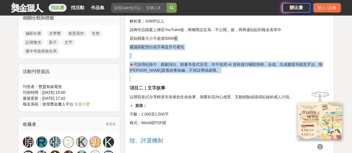
drag, startPoint x: 172, startPoint y: 40, endPoint x: 207, endPoint y: 78, distance: 51.8
click at [207, 78] on div "記憶微光·失智微紀錄徵稿活動 壹、活動目的 「記憶微光·失智微紀錄徵稿活動」誠摯邀請社會大眾共同參與，以影像或文字紀錄輕度失智者及其家屬、照顧者的故事。無論您…" at bounding box center [229, 129] width 200 height 820
click at [207, 78] on p at bounding box center [229, 79] width 200 height 6
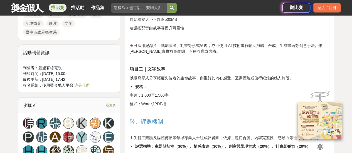
scroll to position [501, 0]
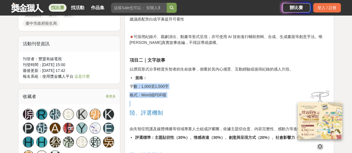
drag, startPoint x: 133, startPoint y: 84, endPoint x: 194, endPoint y: 99, distance: 62.1
click at [194, 99] on div "記憶微光·失智微紀錄徵稿活動 壹、活動目的 「記憶微光·失智微紀錄徵稿活動」誠摯邀請社會大眾共同參與，以影像或文字紀錄輕度失智者及其家屬、照顧者的故事。無論您…" at bounding box center [229, 101] width 200 height 820
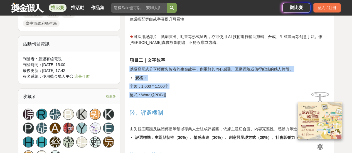
drag, startPoint x: 164, startPoint y: 94, endPoint x: 130, endPoint y: 65, distance: 45.0
click at [130, 65] on div "記憶微光·失智微紀錄徵稿活動 壹、活動目的 「記憶微光·失智微紀錄徵稿活動」誠摯邀請社會大眾共同參與，以影像或文字紀錄輕度失智者及其家屬、照顧者的故事。無論您…" at bounding box center [229, 101] width 200 height 820
click at [145, 71] on p "以撰寫形式分享輕度失智者的生命故事，側重於其內心感受、互動經驗或值得紀錄的感人片段。" at bounding box center [229, 69] width 200 height 6
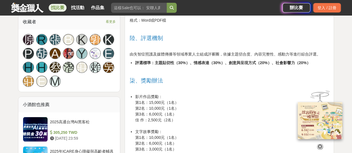
scroll to position [584, 0]
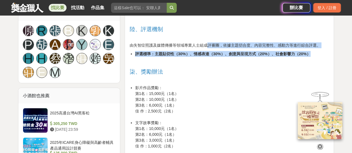
drag, startPoint x: 248, startPoint y: 45, endPoint x: 319, endPoint y: 51, distance: 71.2
click at [319, 51] on div "記憶微光·失智微紀錄徵稿活動 壹、活動目的 「記憶微光·失智微紀錄徵稿活動」誠摯邀請社會大眾共同參與，以影像或文字紀錄輕度失智者及其家屬、照顧者的故事。無論您…" at bounding box center [229, 18] width 200 height 820
click at [319, 51] on li "評選標準：主題貼切性（30%）、情感表達（30%）、創意與呈現方式（20%）、社會影響力（20%）" at bounding box center [232, 54] width 194 height 6
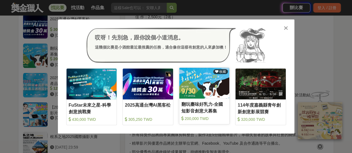
scroll to position [696, 0]
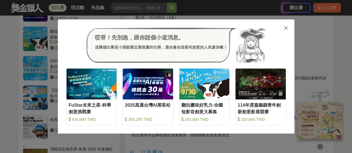
click at [285, 30] on icon at bounding box center [286, 28] width 4 height 6
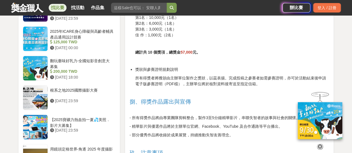
click at [185, 51] on strong "57,000" at bounding box center [187, 52] width 12 height 4
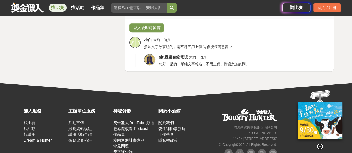
scroll to position [1169, 0]
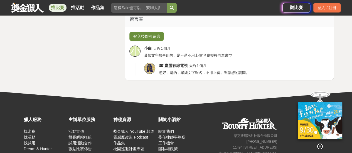
click at [152, 34] on button "登入後即可留言" at bounding box center [146, 36] width 34 height 9
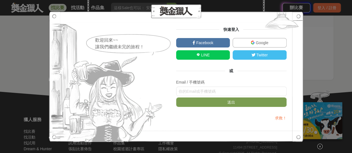
click at [203, 55] on span "LINE" at bounding box center [205, 55] width 10 height 4
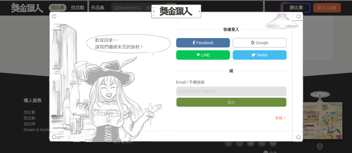
scroll to position [1197, 0]
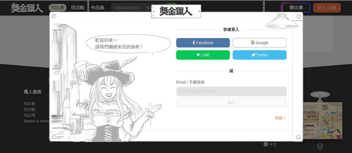
click at [189, 55] on link "LINE" at bounding box center [203, 54] width 54 height 9
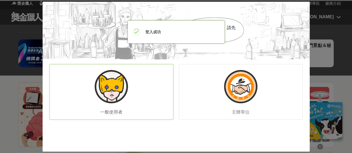
scroll to position [0, 0]
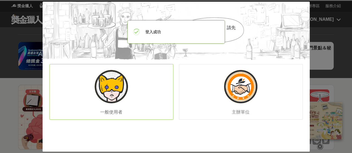
click at [117, 97] on img at bounding box center [111, 86] width 33 height 33
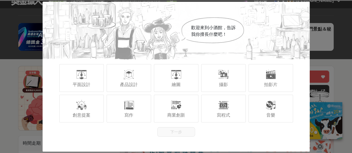
scroll to position [28, 0]
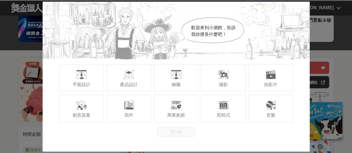
click at [223, 137] on div "歡迎來到小酒館，告訴我你擅長什麼吧！ 平面設計 產品設計 繪圖 攝影 拍影片 創意提案 寫作 商業創新 寫程式 音樂 下一步" at bounding box center [176, 77] width 267 height 150
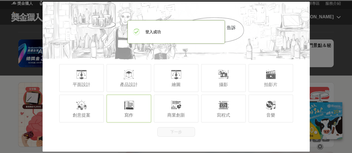
scroll to position [0, 0]
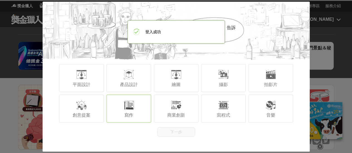
click at [126, 109] on div at bounding box center [128, 105] width 11 height 11
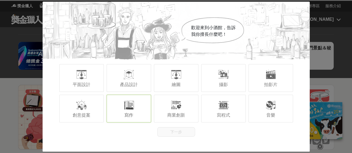
click at [134, 115] on div "寫作" at bounding box center [129, 109] width 45 height 28
click at [142, 113] on div "寫作" at bounding box center [129, 109] width 45 height 28
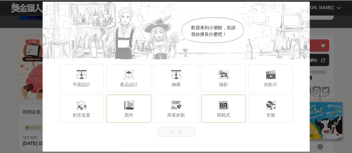
scroll to position [56, 0]
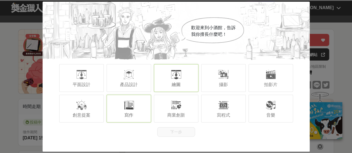
click at [164, 87] on div "繪圖" at bounding box center [176, 78] width 45 height 28
click at [135, 114] on div "寫作" at bounding box center [129, 109] width 45 height 28
click at [174, 85] on span "繪圖" at bounding box center [176, 84] width 9 height 5
click at [139, 112] on div "寫作" at bounding box center [129, 109] width 45 height 28
click at [82, 106] on div at bounding box center [81, 105] width 11 height 11
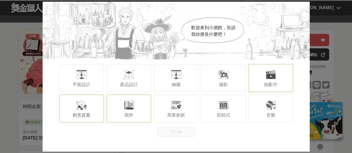
click at [254, 76] on div "拍影片" at bounding box center [270, 78] width 45 height 28
click at [178, 140] on div "歡迎來到小酒館，告訴我你擅長什麼吧！ 平面設計 產品設計 繪圖 攝影 拍影片 創意提案 寫作 商業創新 寫程式 音樂 下一步" at bounding box center [176, 77] width 267 height 150
click at [178, 139] on div "歡迎來到小酒館，告訴我你擅長什麼吧！ 平面設計 產品設計 繪圖 攝影 拍影片 創意提案 寫作 商業創新 寫程式 音樂 下一步" at bounding box center [176, 77] width 267 height 150
click at [171, 75] on div at bounding box center [176, 74] width 11 height 11
click at [190, 99] on div "商業創新" at bounding box center [176, 109] width 45 height 28
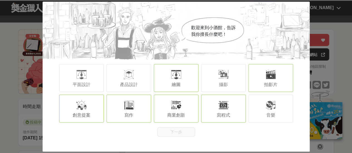
drag, startPoint x: 213, startPoint y: 103, endPoint x: 223, endPoint y: 88, distance: 18.1
click at [213, 103] on div "寫程式" at bounding box center [223, 109] width 45 height 28
click at [226, 82] on span "攝影" at bounding box center [223, 84] width 9 height 5
click at [253, 112] on div "音樂" at bounding box center [270, 109] width 45 height 28
click at [166, 123] on div "創意提案 寫作 商業創新 寫程式 音樂" at bounding box center [176, 108] width 267 height 31
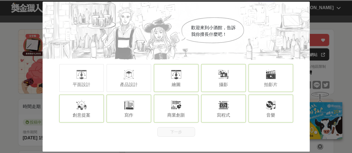
click at [137, 99] on div "寫作" at bounding box center [129, 109] width 45 height 28
click at [160, 77] on div "繪圖" at bounding box center [176, 78] width 45 height 28
drag, startPoint x: 176, startPoint y: 106, endPoint x: 189, endPoint y: 84, distance: 26.2
click at [177, 105] on div at bounding box center [176, 105] width 11 height 11
click at [190, 77] on div "繪圖" at bounding box center [176, 78] width 45 height 28
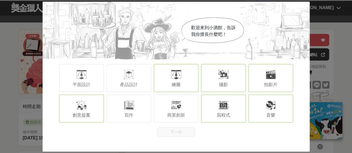
click at [220, 78] on div at bounding box center [223, 74] width 11 height 11
drag, startPoint x: 220, startPoint y: 109, endPoint x: 224, endPoint y: 107, distance: 4.9
click at [220, 109] on div at bounding box center [223, 105] width 11 height 11
click at [257, 79] on div "拍影片" at bounding box center [270, 78] width 45 height 28
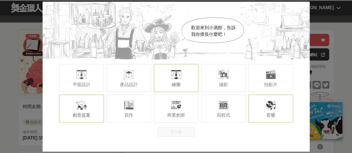
click at [152, 84] on div "平面設計 產品設計 繪圖 攝影 拍影片" at bounding box center [176, 78] width 267 height 31
click at [172, 79] on div "繪圖" at bounding box center [176, 78] width 45 height 28
click at [245, 107] on div "創意提案 寫作 商業創新 寫程式 音樂" at bounding box center [176, 108] width 267 height 31
click at [72, 110] on div "創意提案" at bounding box center [81, 109] width 45 height 28
click at [187, 120] on div "歡迎來到小酒館，告訴我你擅長什麼吧！ 平面設計 產品設計 繪圖 攝影 拍影片 創意提案 寫作 商業創新 寫程式 音樂 下一步" at bounding box center [176, 69] width 267 height 135
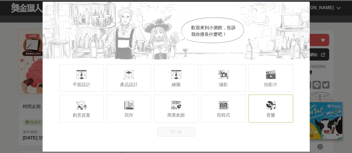
click at [306, 4] on div "歡迎來到小酒館，告訴我你擅長什麼吧！" at bounding box center [176, 31] width 267 height 58
drag, startPoint x: 318, startPoint y: 18, endPoint x: 329, endPoint y: 18, distance: 11.2
click at [327, 18] on div "歡迎來到小酒館，告訴我你擅長什麼吧！ 平面設計 產品設計 繪圖 攝影 拍影片 創意提案 寫作 商業創新 寫程式 音樂 下一步" at bounding box center [176, 76] width 352 height 153
click at [329, 18] on div "歡迎來到小酒館，告訴我你擅長什麼吧！ 平面設計 產品設計 繪圖 攝影 拍影片 創意提案 寫作 商業創新 寫程式 音樂 下一步" at bounding box center [176, 76] width 352 height 153
drag, startPoint x: 331, startPoint y: 20, endPoint x: 166, endPoint y: 109, distance: 187.2
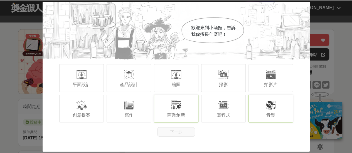
click at [166, 109] on div "商業創新" at bounding box center [176, 109] width 45 height 28
click at [146, 113] on div "寫作" at bounding box center [129, 109] width 45 height 28
click at [130, 113] on span "寫作" at bounding box center [128, 115] width 9 height 5
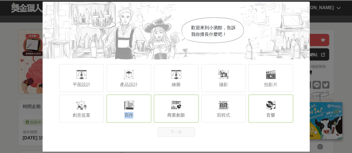
click at [130, 113] on span "寫作" at bounding box center [128, 115] width 9 height 5
click at [127, 108] on div at bounding box center [128, 105] width 11 height 11
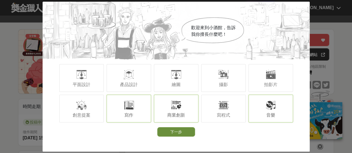
click at [177, 135] on button "下一步" at bounding box center [176, 131] width 38 height 9
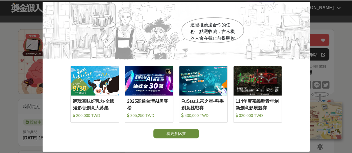
click at [167, 135] on button "看更多比賽" at bounding box center [176, 133] width 46 height 9
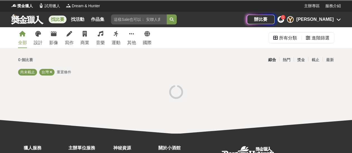
click at [135, 17] on input "search" at bounding box center [139, 19] width 56 height 10
click at [132, 23] on input "search" at bounding box center [139, 19] width 56 height 10
type input "失智"
click at [176, 21] on button "submit" at bounding box center [172, 19] width 10 height 10
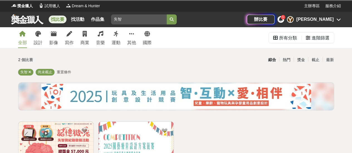
click at [284, 17] on div "5" at bounding box center [280, 19] width 7 height 7
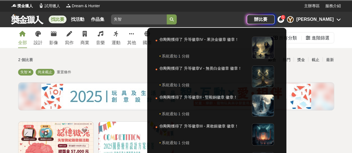
click at [83, 130] on div at bounding box center [176, 76] width 352 height 153
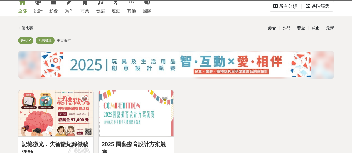
scroll to position [56, 0]
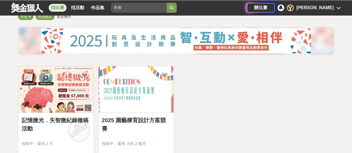
click at [71, 97] on img at bounding box center [55, 89] width 75 height 46
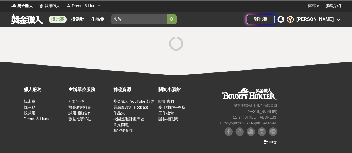
click at [340, 17] on div "Y [PERSON_NAME]" at bounding box center [314, 19] width 54 height 7
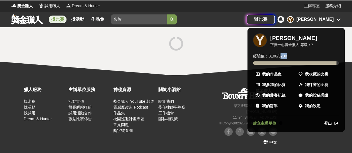
drag, startPoint x: 283, startPoint y: 57, endPoint x: 293, endPoint y: 56, distance: 9.5
click at [293, 56] on div "經驗值： 3100 / 3200" at bounding box center [296, 58] width 86 height 11
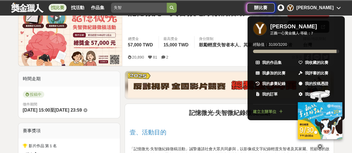
click at [0, 66] on div at bounding box center [176, 76] width 352 height 153
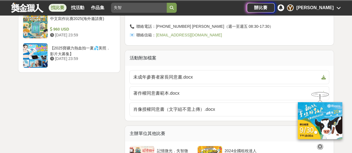
scroll to position [1168, 0]
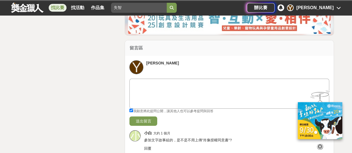
click at [147, 105] on div at bounding box center [229, 94] width 200 height 30
click at [154, 79] on textarea at bounding box center [229, 93] width 199 height 28
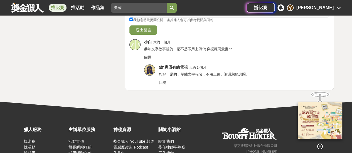
scroll to position [1214, 0]
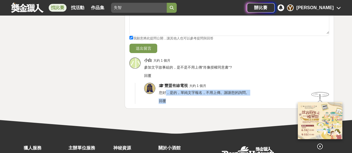
drag, startPoint x: 167, startPoint y: 93, endPoint x: 255, endPoint y: 98, distance: 88.1
click at [255, 98] on div "豐盟有線電視 大約 1 個月 您好，是的，單純文字報名，不用上傳。謝謝您的詢問。 回覆" at bounding box center [244, 93] width 171 height 21
click at [255, 98] on div "回覆" at bounding box center [244, 101] width 171 height 6
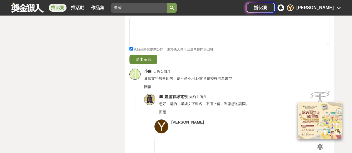
scroll to position [1186, 0]
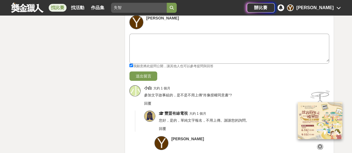
click at [150, 55] on textarea at bounding box center [229, 48] width 199 height 28
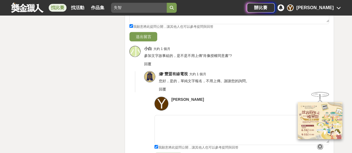
scroll to position [1241, 0]
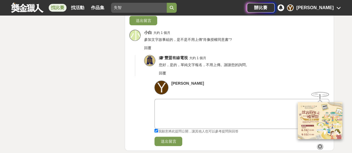
click at [176, 115] on textarea at bounding box center [242, 113] width 174 height 28
type textarea "ㄎ"
type textarea "請問超出1500字到1600字可以嗎？"
click at [167, 139] on button "送出留言" at bounding box center [168, 141] width 28 height 9
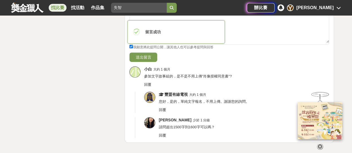
scroll to position [1214, 0]
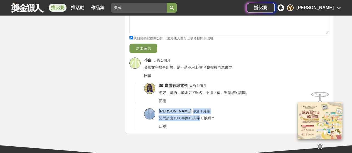
drag, startPoint x: 156, startPoint y: 107, endPoint x: 199, endPoint y: 116, distance: 44.0
click at [199, 116] on div "[PERSON_NAME] 少於 1 分鐘 請問超出1500字到1600字可以嗎？ 回覆" at bounding box center [232, 119] width 194 height 21
click at [199, 116] on span "請問超出1500字到1600字可以嗎？" at bounding box center [187, 118] width 56 height 4
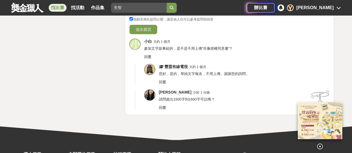
scroll to position [1241, 0]
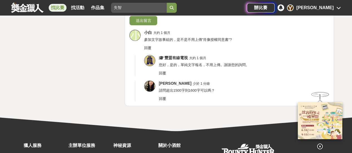
click at [150, 82] on img at bounding box center [149, 86] width 11 height 11
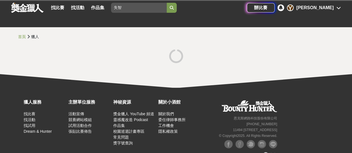
click at [339, 9] on icon at bounding box center [338, 8] width 4 height 4
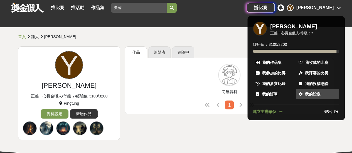
click at [309, 95] on span "我的設定" at bounding box center [313, 95] width 16 height 6
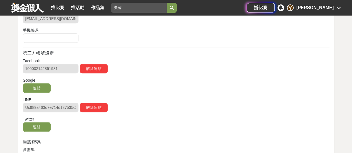
scroll to position [139, 0]
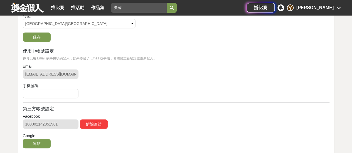
click at [82, 74] on div "Email [EMAIL_ADDRESS][DOMAIN_NAME]" at bounding box center [176, 72] width 307 height 17
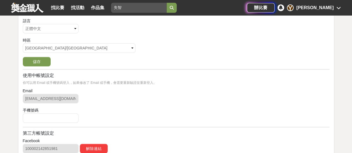
scroll to position [83, 0]
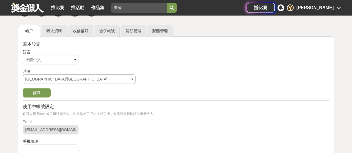
click at [34, 82] on select "請選擇... [GEOGRAPHIC_DATA]/[GEOGRAPHIC_DATA] [GEOGRAPHIC_DATA]/[GEOGRAPHIC_DATA] …" at bounding box center [79, 79] width 113 height 9
drag, startPoint x: 41, startPoint y: 79, endPoint x: 55, endPoint y: 82, distance: 13.5
click at [41, 79] on select "請選擇... [GEOGRAPHIC_DATA]/[GEOGRAPHIC_DATA] [GEOGRAPHIC_DATA]/[GEOGRAPHIC_DATA] …" at bounding box center [79, 79] width 113 height 9
click at [148, 89] on form "語言 請選擇... 正體中文 English 日本語 ไทย 時區 請選擇... [GEOGRAPHIC_DATA]/[GEOGRAPHIC_DATA] [G…" at bounding box center [176, 73] width 307 height 48
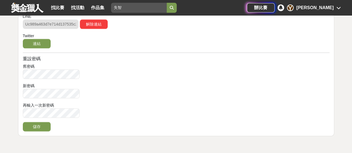
scroll to position [195, 0]
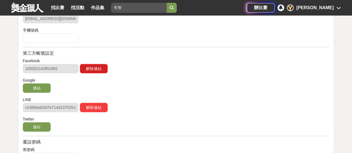
click at [100, 70] on button "解除連結" at bounding box center [94, 68] width 28 height 9
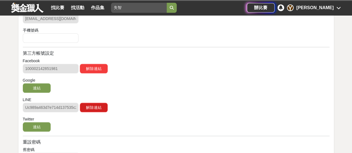
click at [92, 107] on button "解除連結" at bounding box center [94, 107] width 28 height 9
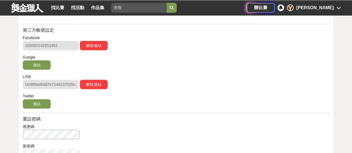
scroll to position [250, 0]
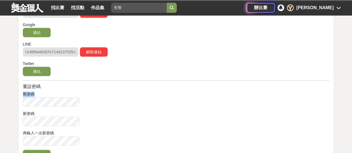
drag, startPoint x: 22, startPoint y: 91, endPoint x: 80, endPoint y: 104, distance: 58.8
click at [80, 104] on div "基本設定 語言 請選擇... 正體中文 English 日本語 ไทย 時區 請選擇... [GEOGRAPHIC_DATA]/[GEOGRAPHIC_DAT…" at bounding box center [176, 17] width 316 height 295
click at [80, 104] on div "舊密碼" at bounding box center [176, 100] width 307 height 17
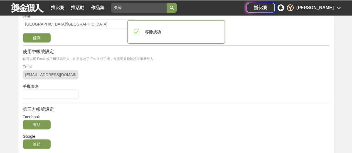
scroll to position [111, 0]
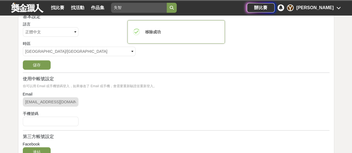
click at [100, 101] on div "Email [EMAIL_ADDRESS][DOMAIN_NAME]" at bounding box center [176, 100] width 307 height 17
drag, startPoint x: 101, startPoint y: 101, endPoint x: 68, endPoint y: 103, distance: 32.9
click at [101, 102] on div "Email [EMAIL_ADDRESS][DOMAIN_NAME]" at bounding box center [176, 100] width 307 height 17
click at [100, 99] on div "Email [EMAIL_ADDRESS][DOMAIN_NAME]" at bounding box center [176, 100] width 307 height 17
click at [102, 99] on div "Email [EMAIL_ADDRESS][DOMAIN_NAME]" at bounding box center [176, 100] width 307 height 17
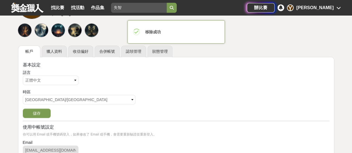
scroll to position [28, 0]
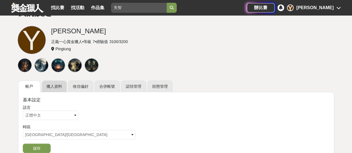
click at [51, 86] on link "獵人資料" at bounding box center [54, 87] width 25 height 12
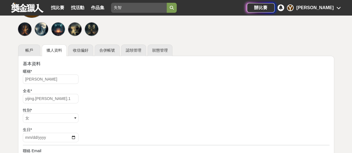
scroll to position [56, 0]
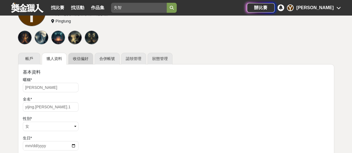
drag, startPoint x: 74, startPoint y: 60, endPoint x: 83, endPoint y: 60, distance: 8.6
click at [74, 60] on link "收信偏好" at bounding box center [80, 59] width 25 height 12
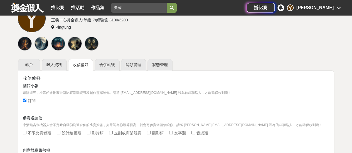
scroll to position [48, 0]
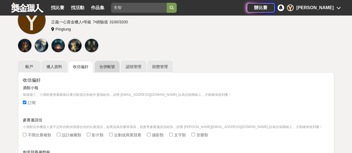
click at [108, 69] on link "合併帳號" at bounding box center [107, 67] width 25 height 12
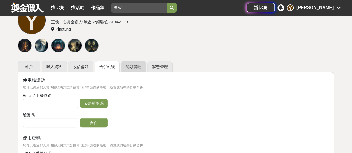
click at [141, 65] on link "認領管理" at bounding box center [133, 67] width 25 height 12
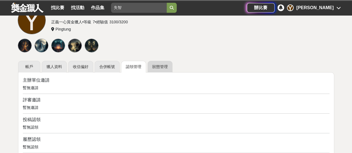
click at [164, 65] on link "狀態管理" at bounding box center [159, 67] width 25 height 12
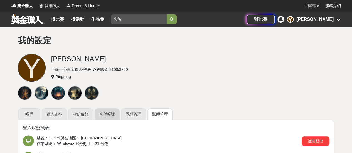
click at [98, 118] on link "合併帳號" at bounding box center [107, 115] width 25 height 12
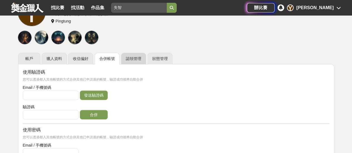
click at [137, 60] on link "認領管理" at bounding box center [133, 59] width 25 height 12
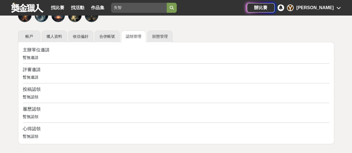
scroll to position [69, 0]
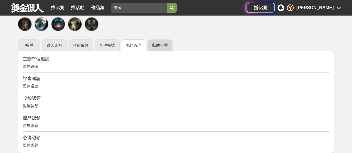
click at [155, 43] on link "狀態管理" at bounding box center [159, 46] width 25 height 12
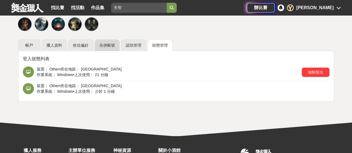
click at [102, 43] on link "合併帳號" at bounding box center [107, 46] width 25 height 12
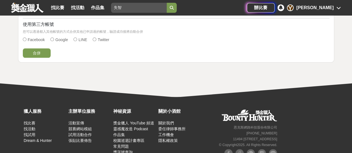
scroll to position [252, 0]
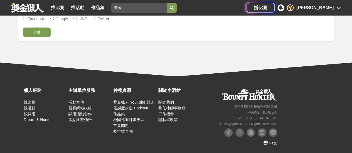
click at [322, 8] on div "[PERSON_NAME]" at bounding box center [314, 7] width 37 height 7
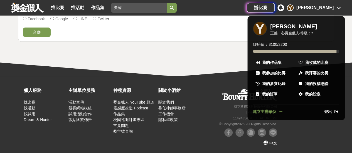
click at [258, 29] on div "Y" at bounding box center [260, 29] width 14 height 14
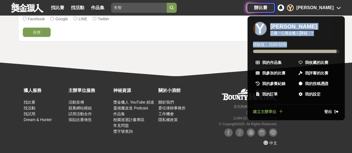
drag, startPoint x: 272, startPoint y: 36, endPoint x: 289, endPoint y: 45, distance: 19.7
click at [289, 45] on ul "Y [PERSON_NAME] 正義一心賞金獵人 · 等級： 7 經驗值： 3100 / 3200 我的作品集 我收藏的比賽 我參加的比賽 我評審的比賽 我的…" at bounding box center [295, 68] width 97 height 104
click at [289, 45] on div "經驗值： 3100 / 3200" at bounding box center [296, 47] width 86 height 11
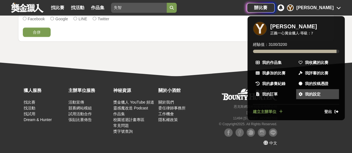
click at [313, 94] on span "我的設定" at bounding box center [313, 95] width 16 height 6
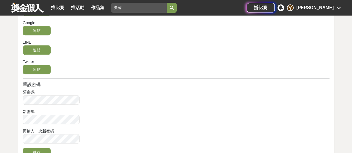
click at [331, 8] on div "[PERSON_NAME]" at bounding box center [314, 7] width 37 height 7
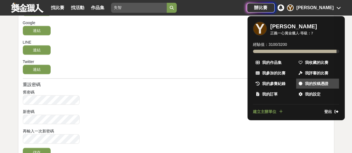
click at [311, 84] on span "我的投稿憑證" at bounding box center [316, 84] width 23 height 6
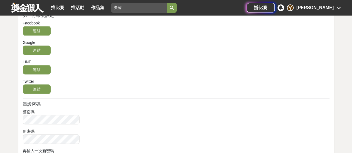
scroll to position [252, 0]
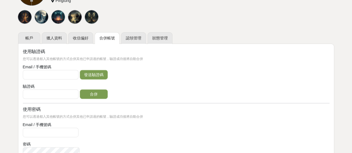
scroll to position [2, 0]
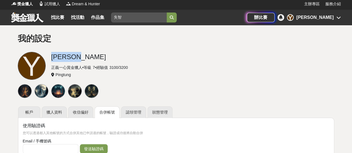
drag, startPoint x: 30, startPoint y: 63, endPoint x: 83, endPoint y: 55, distance: 53.3
click at [85, 51] on div "我的設定 Y [PERSON_NAME] 正義一心賞金獵人 • 等級 7 • 經驗值 3100 / 3200 Pingtung" at bounding box center [176, 67] width 326 height 66
click at [82, 55] on div "[PERSON_NAME]" at bounding box center [192, 57] width 283 height 10
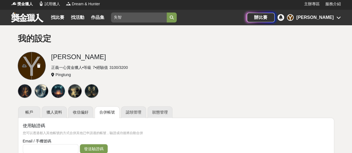
click at [40, 65] on icon at bounding box center [38, 66] width 3 height 4
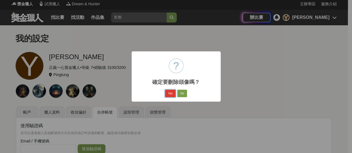
click at [172, 94] on button "Yes" at bounding box center [170, 94] width 11 height 8
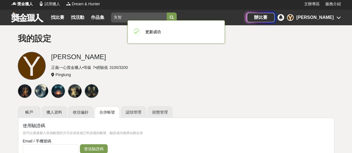
click at [75, 41] on h1 "我的設定" at bounding box center [176, 39] width 317 height 10
click at [153, 30] on h2 "更新成功" at bounding box center [153, 32] width 16 height 8
click at [106, 53] on div "[PERSON_NAME]" at bounding box center [192, 57] width 283 height 10
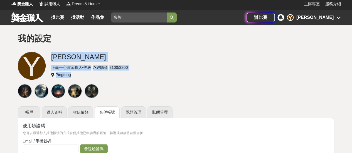
drag, startPoint x: 117, startPoint y: 67, endPoint x: 140, endPoint y: 72, distance: 23.4
click at [140, 72] on div "Y [PERSON_NAME] 正義一心賞金獵人 • 等級 7 • 經驗值 3100 / 3200 Pingtung" at bounding box center [176, 66] width 317 height 29
click at [140, 72] on div "Pingtung" at bounding box center [192, 75] width 283 height 6
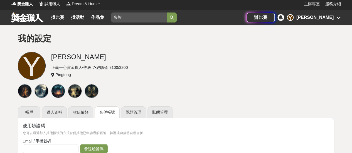
click at [130, 16] on input "失智" at bounding box center [139, 18] width 56 height 10
click at [177, 18] on button "submit" at bounding box center [172, 18] width 10 height 10
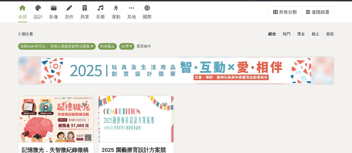
scroll to position [85, 0]
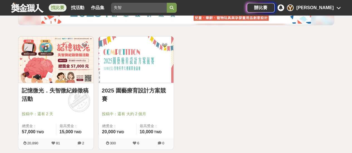
click at [50, 69] on img at bounding box center [55, 59] width 75 height 46
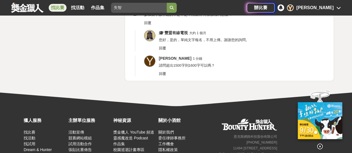
scroll to position [1239, 0]
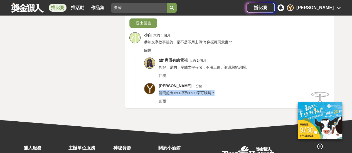
drag, startPoint x: 159, startPoint y: 91, endPoint x: 218, endPoint y: 90, distance: 58.7
click at [218, 90] on div "[PERSON_NAME] 1 分鐘 請問超出1500字到1600字可以嗎？ 回覆" at bounding box center [244, 93] width 171 height 21
drag, startPoint x: 176, startPoint y: 92, endPoint x: 237, endPoint y: 90, distance: 61.0
click at [237, 90] on div "[PERSON_NAME] 1 分鐘 請問超出1500字到1600字可以嗎？ 回覆" at bounding box center [244, 93] width 171 height 21
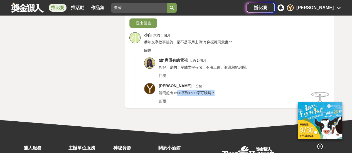
click at [237, 90] on div "[PERSON_NAME] 1 分鐘 請問超出1500字到1600字可以嗎？ 回覆" at bounding box center [244, 93] width 171 height 21
click at [227, 90] on div "[PERSON_NAME] 1 分鐘 請問超出1500字到1600字可以嗎？ 回覆" at bounding box center [244, 93] width 171 height 21
drag, startPoint x: 231, startPoint y: 91, endPoint x: 165, endPoint y: 91, distance: 66.2
click at [165, 91] on div "[PERSON_NAME] 1 分鐘 請問超出1500字到1600字可以嗎？ 回覆" at bounding box center [244, 93] width 171 height 21
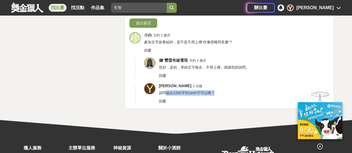
click at [165, 91] on span "請問超出1500字到1600字可以嗎？" at bounding box center [187, 93] width 56 height 4
drag, startPoint x: 167, startPoint y: 91, endPoint x: 223, endPoint y: 90, distance: 55.7
click at [218, 90] on div "[PERSON_NAME] 1 分鐘 請問超出1500字到1600字可以嗎？ 回覆" at bounding box center [244, 93] width 171 height 21
click at [224, 90] on div "[PERSON_NAME] 1 分鐘 請問超出1500字到1600字可以嗎？ 回覆" at bounding box center [244, 93] width 171 height 21
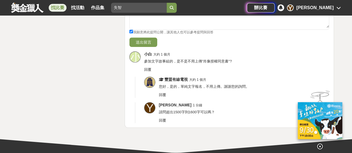
scroll to position [1211, 0]
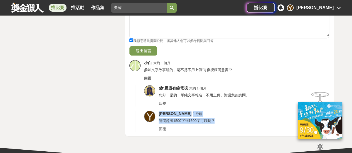
drag, startPoint x: 156, startPoint y: 111, endPoint x: 217, endPoint y: 119, distance: 61.7
click at [217, 119] on div "Y [PERSON_NAME] 1 分鐘 請問超出1500字到1600字可以嗎？ 回覆" at bounding box center [232, 121] width 194 height 21
click at [217, 119] on div "[PERSON_NAME] 1 分鐘 請問超出1500字到1600字可以嗎？ 回覆" at bounding box center [244, 121] width 171 height 21
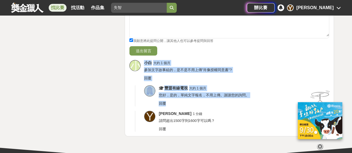
drag, startPoint x: 224, startPoint y: 102, endPoint x: 142, endPoint y: 77, distance: 84.8
click at [142, 77] on div "Y [PERSON_NAME] 我願意將此提問公開，讓其他人也可以參考提問與回答 送出留言 小 小白 大約 1 個月 參加文字故事組的，是不是不用上傳"肖像授…" at bounding box center [229, 61] width 209 height 151
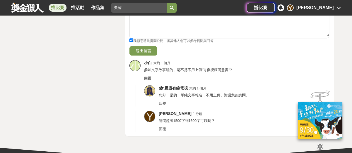
click at [261, 111] on div "[PERSON_NAME] 1 分鐘" at bounding box center [244, 114] width 171 height 6
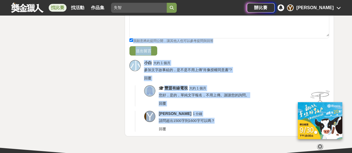
drag, startPoint x: 219, startPoint y: 118, endPoint x: 41, endPoint y: 70, distance: 184.4
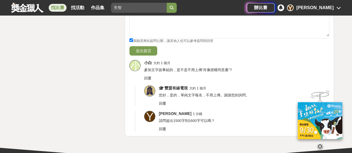
click at [147, 86] on img at bounding box center [149, 91] width 11 height 11
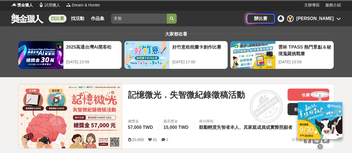
scroll to position [0, 0]
